Goal: Transaction & Acquisition: Purchase product/service

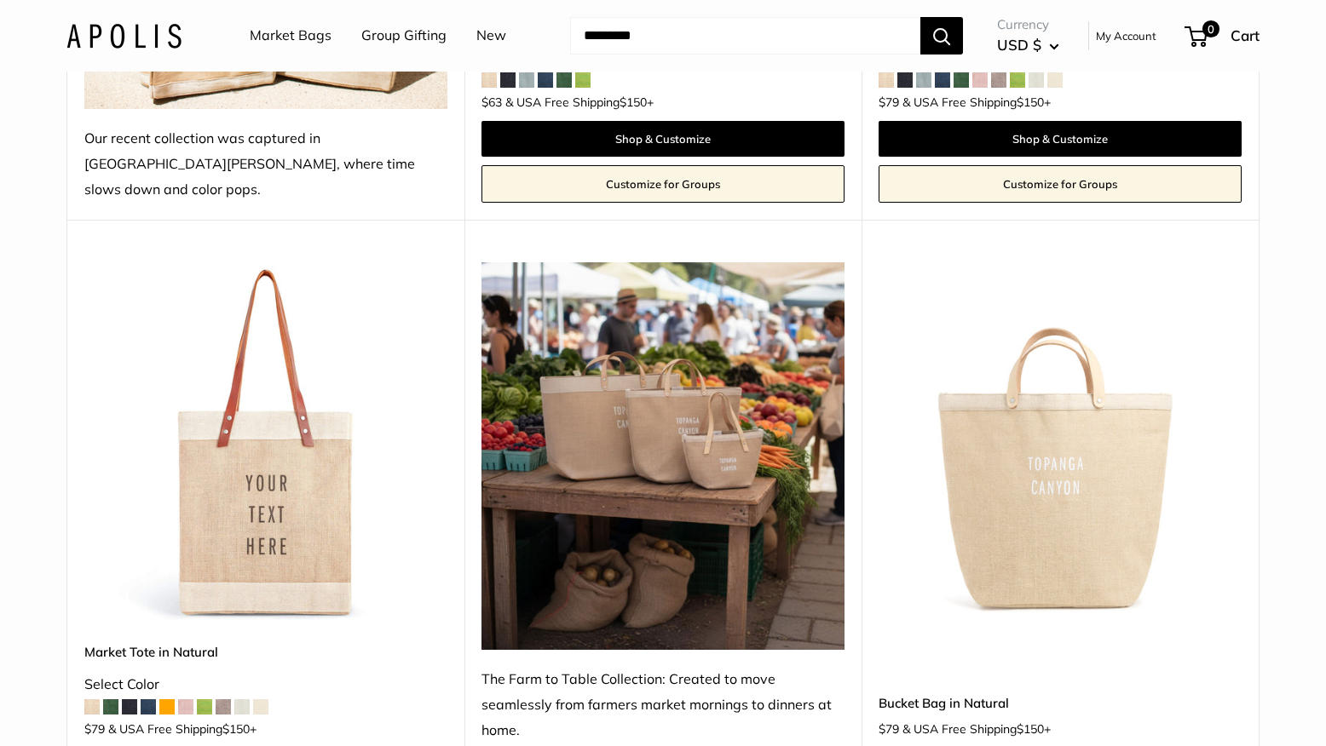
scroll to position [1533, 0]
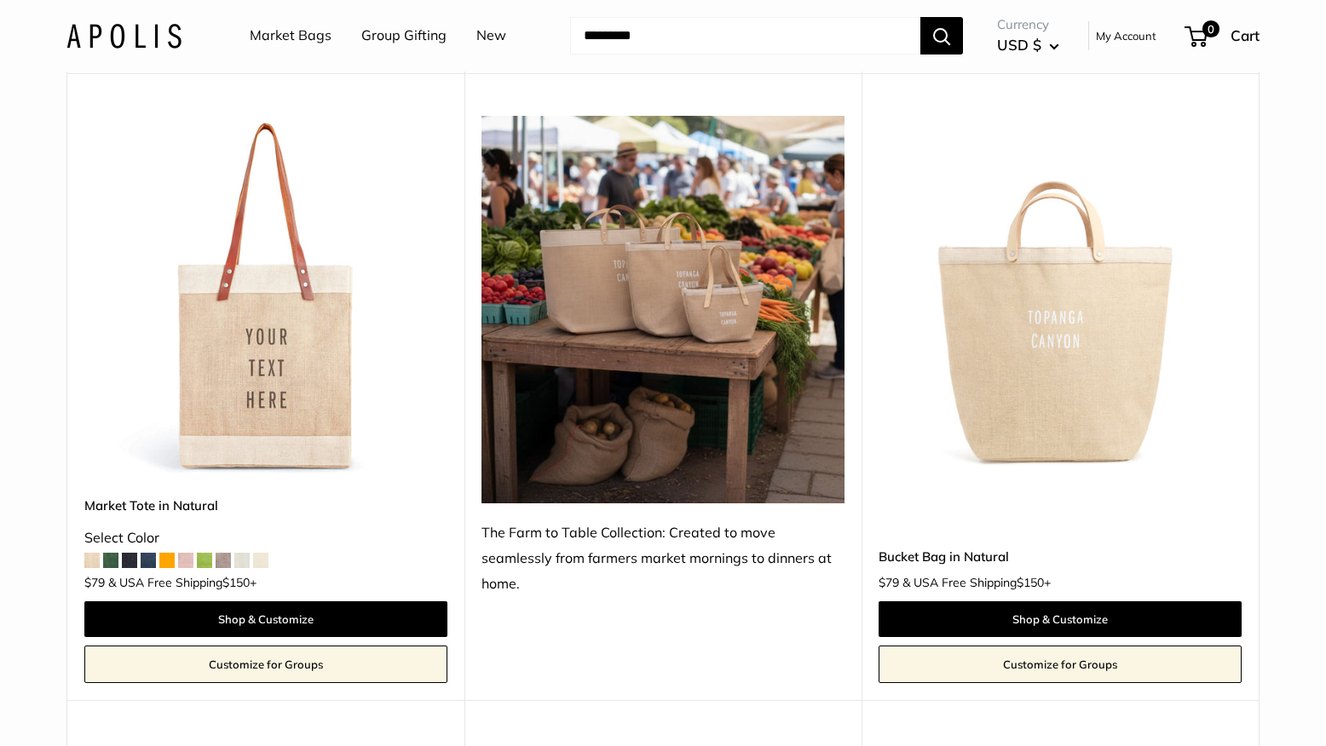
click at [172, 553] on span at bounding box center [166, 560] width 15 height 15
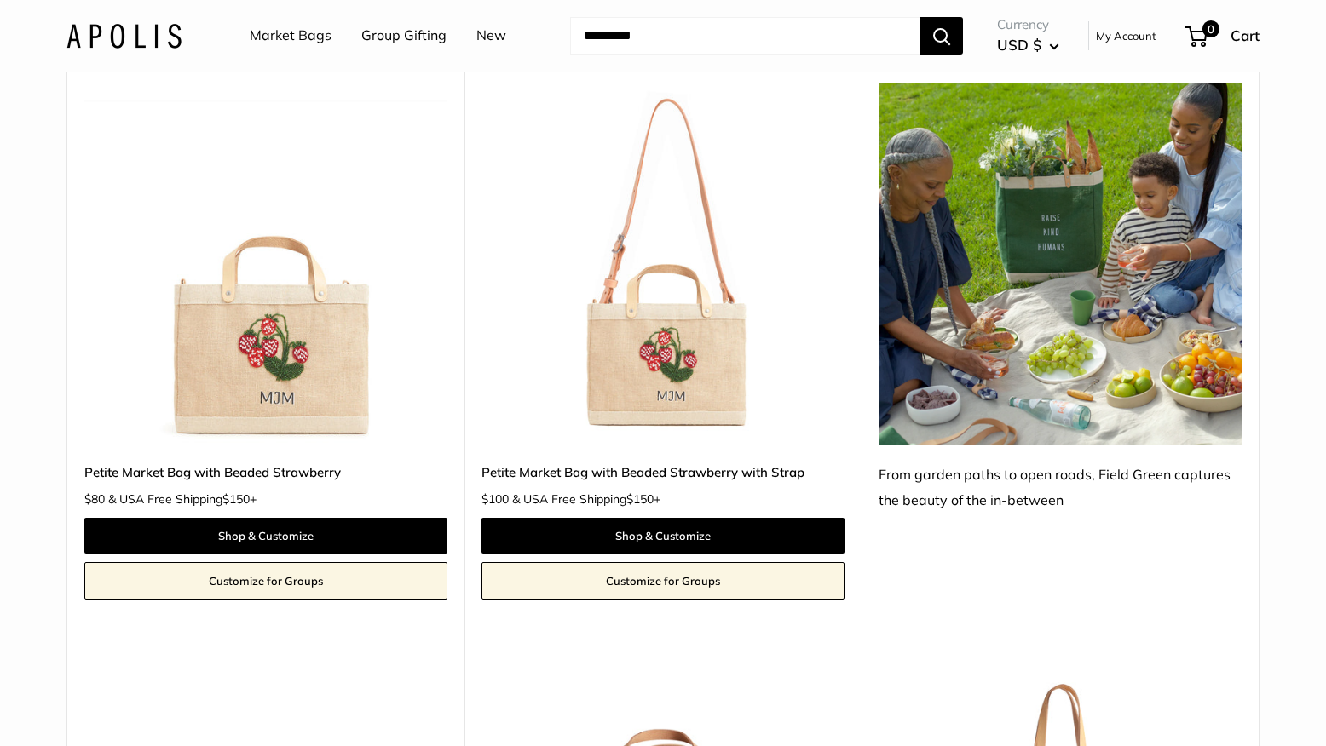
scroll to position [4600, 0]
